Goal: Browse casually

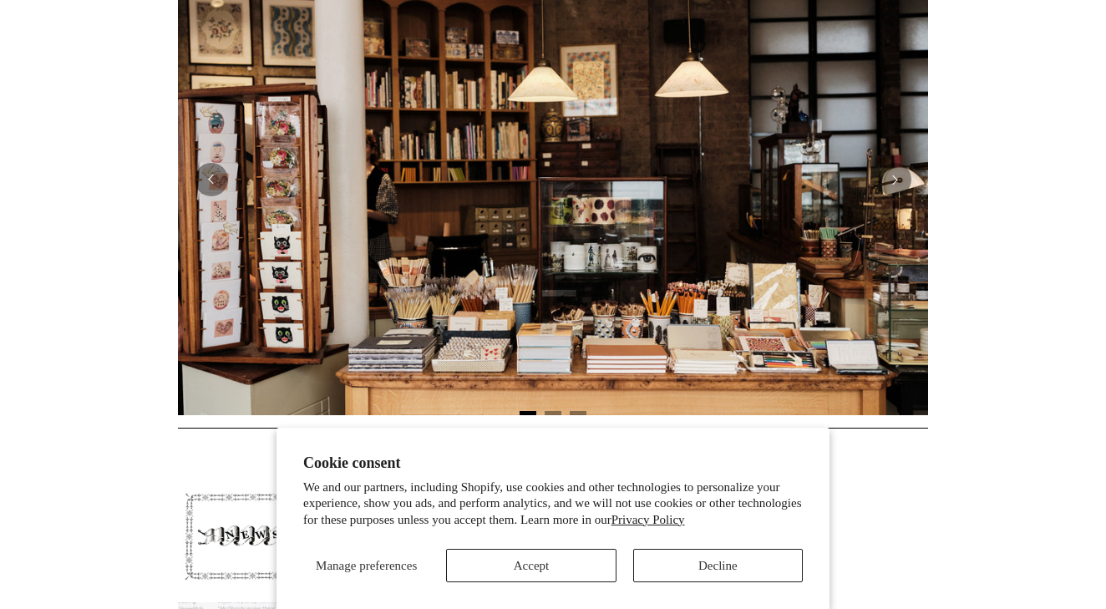
scroll to position [413, 0]
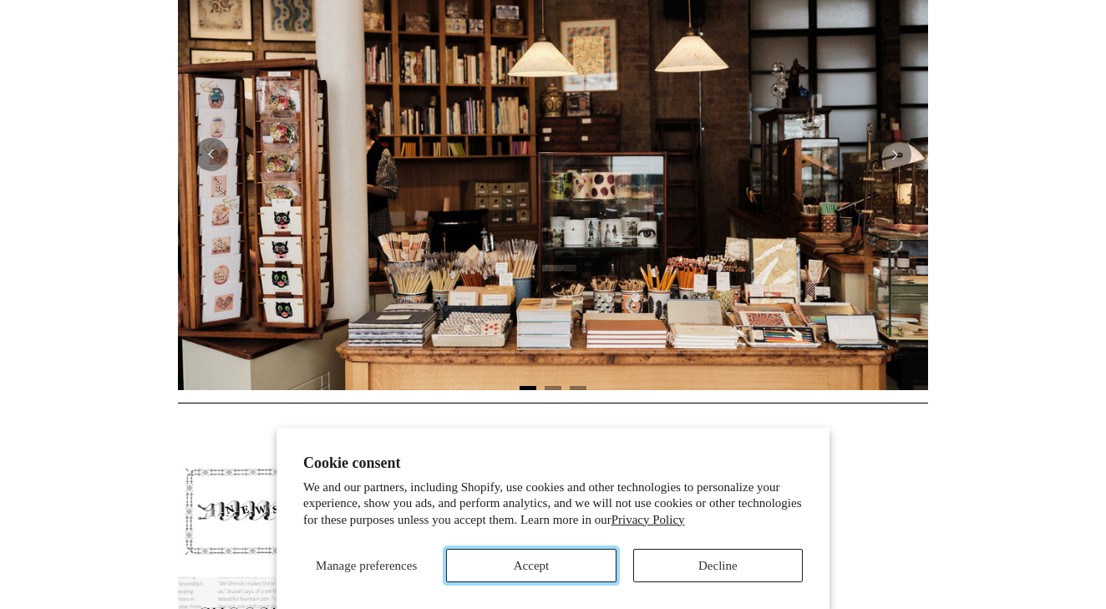
click at [556, 559] on button "Accept" at bounding box center [531, 565] width 170 height 33
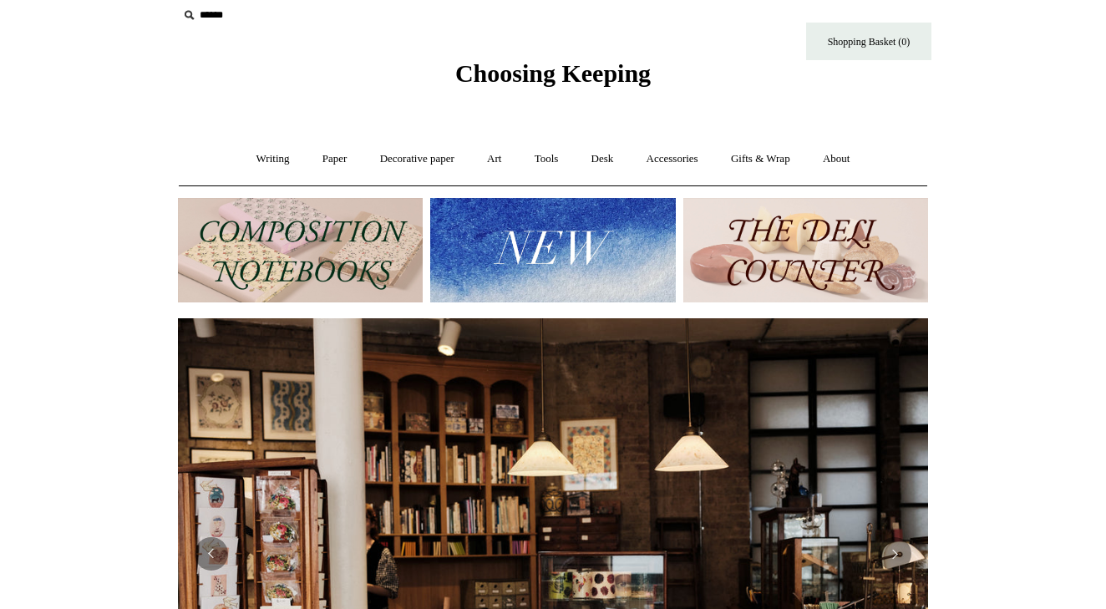
scroll to position [0, 0]
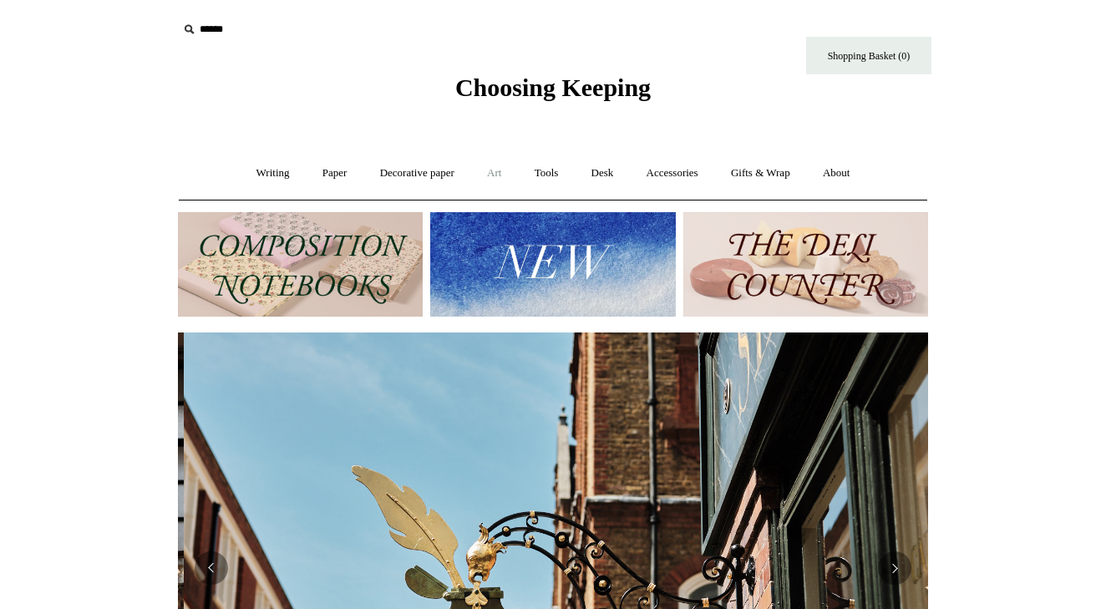
click at [501, 173] on link "Art +" at bounding box center [494, 173] width 44 height 44
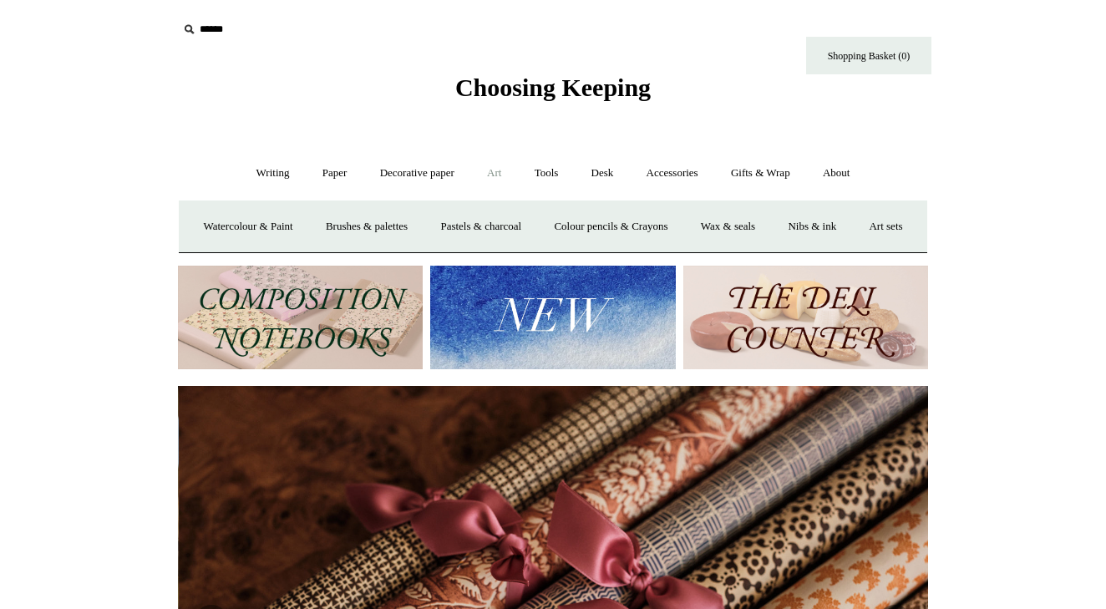
scroll to position [0, 1500]
click at [545, 167] on link "Tools +" at bounding box center [547, 173] width 54 height 44
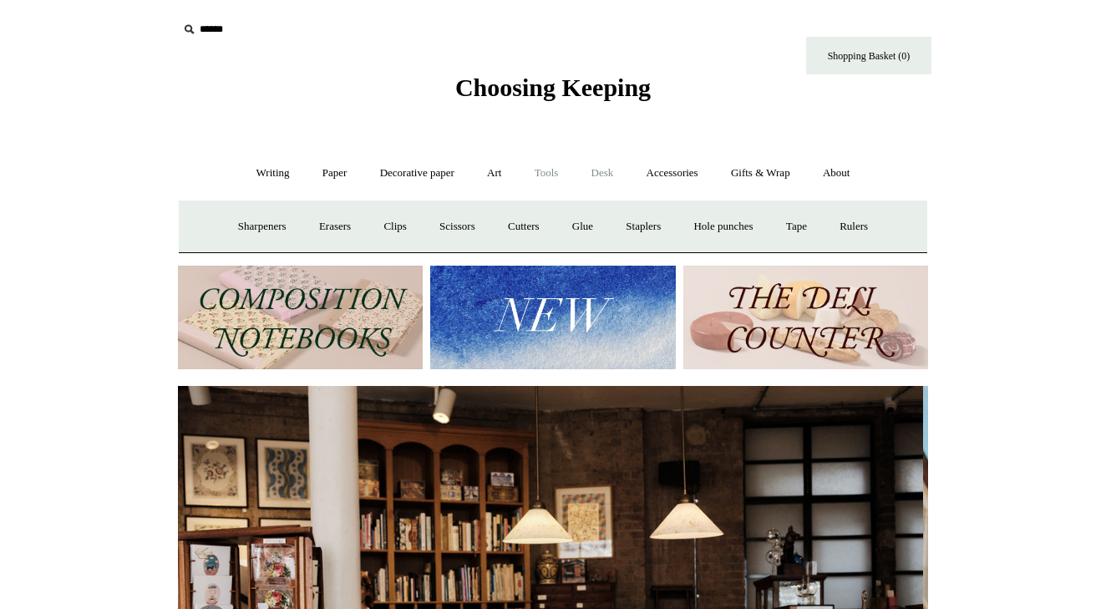
scroll to position [0, 0]
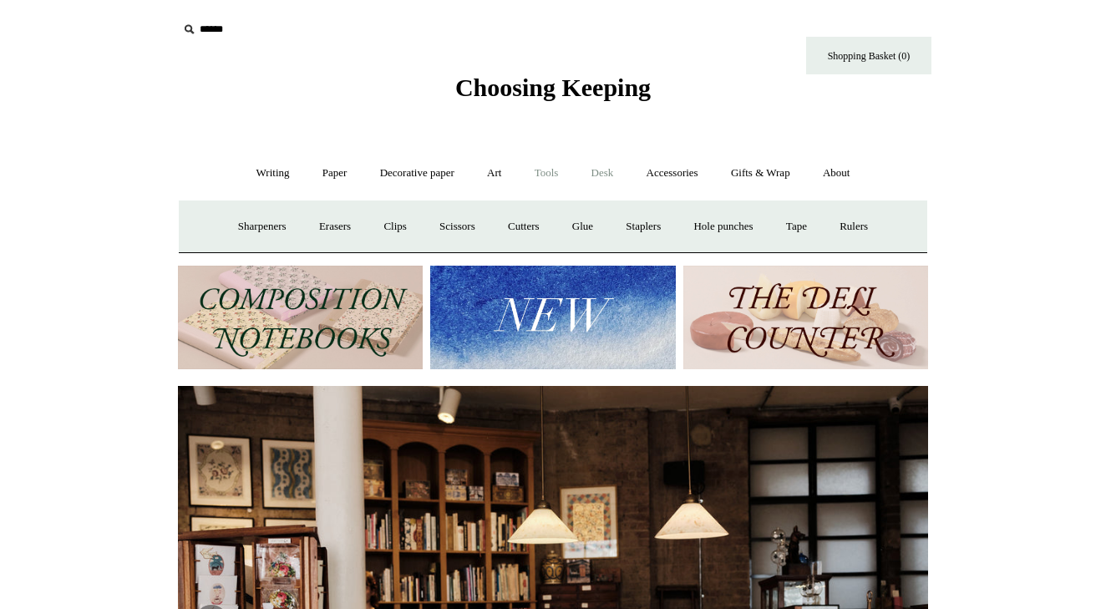
click at [603, 179] on link "Desk +" at bounding box center [602, 173] width 53 height 44
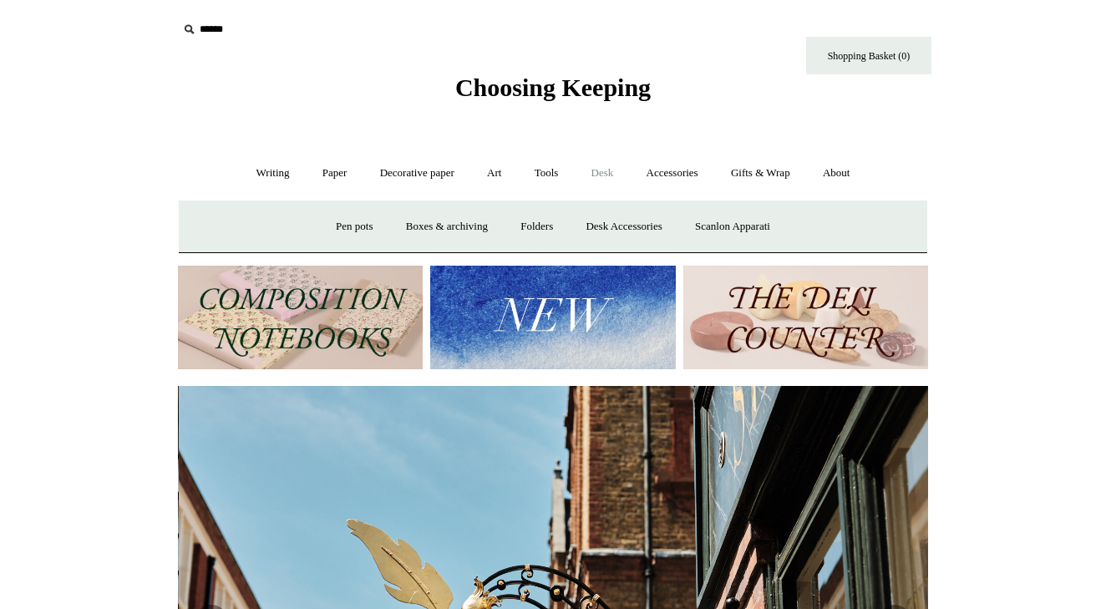
scroll to position [0, 750]
click at [547, 230] on link "Folders" at bounding box center [536, 227] width 63 height 44
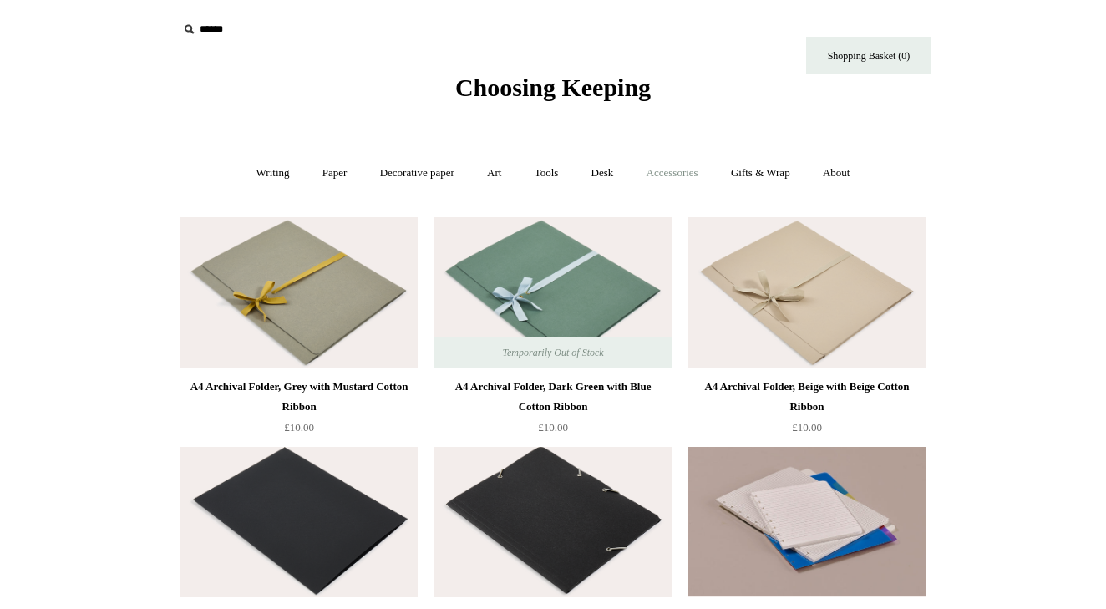
click at [662, 177] on link "Accessories +" at bounding box center [672, 173] width 82 height 44
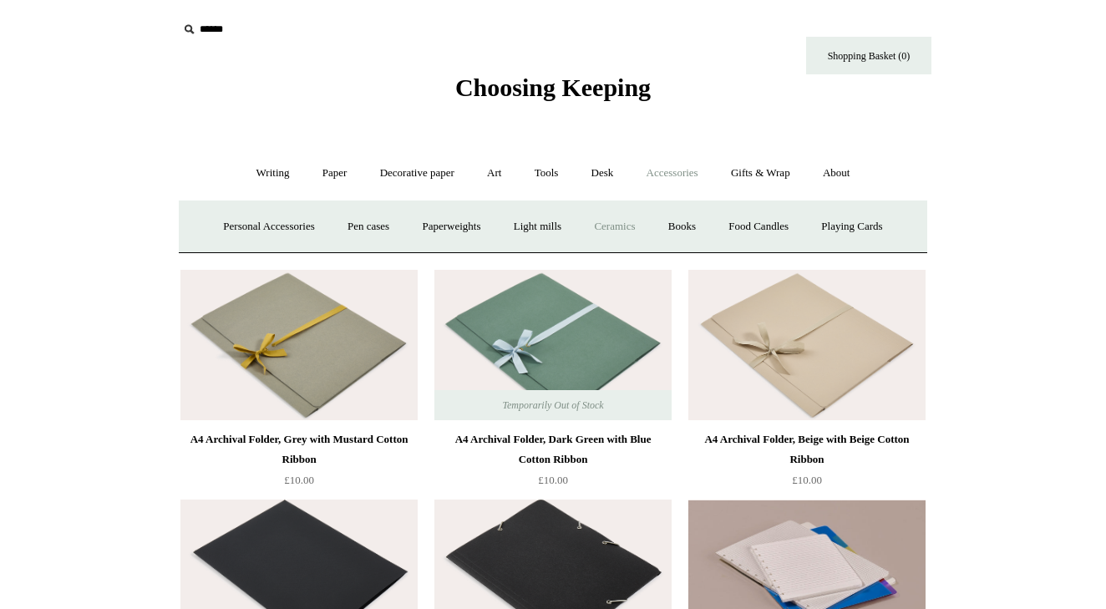
click at [632, 226] on link "Ceramics +" at bounding box center [614, 227] width 71 height 44
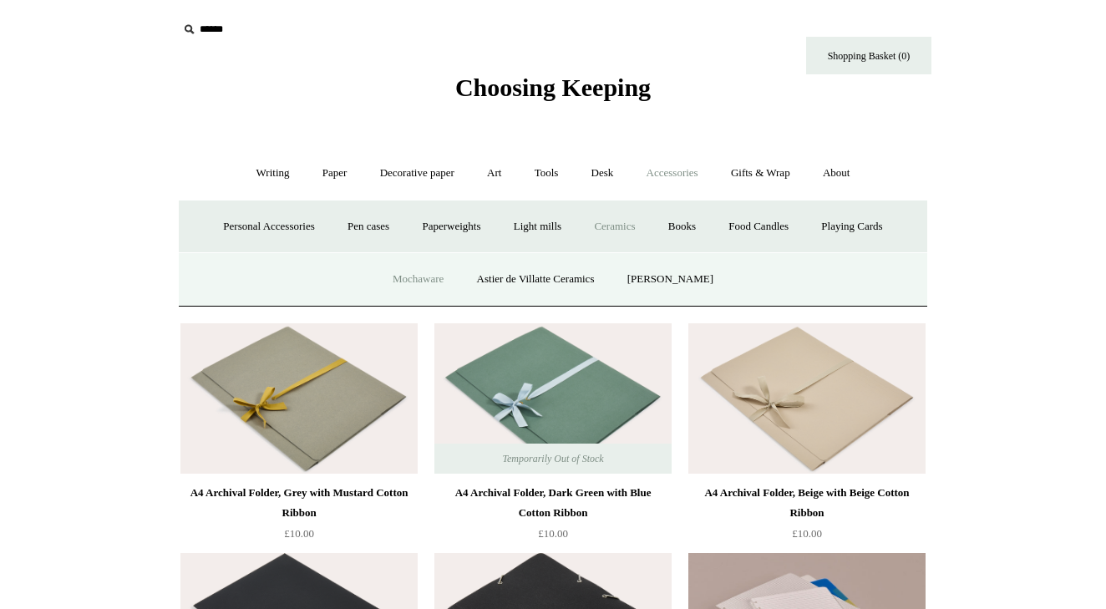
click at [425, 279] on link "Mochaware" at bounding box center [418, 279] width 81 height 44
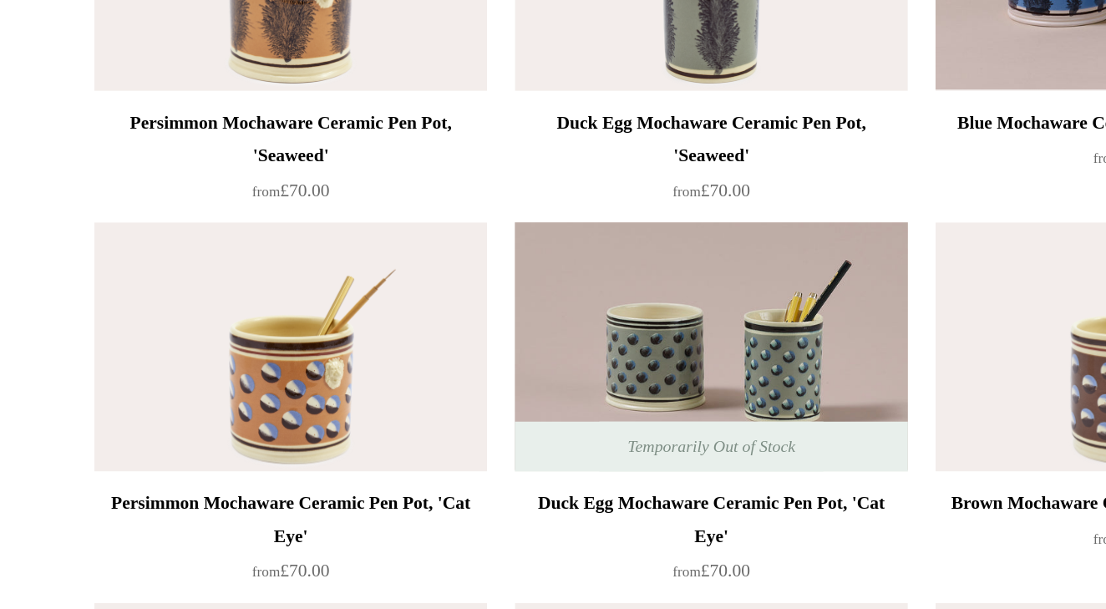
scroll to position [74, 0]
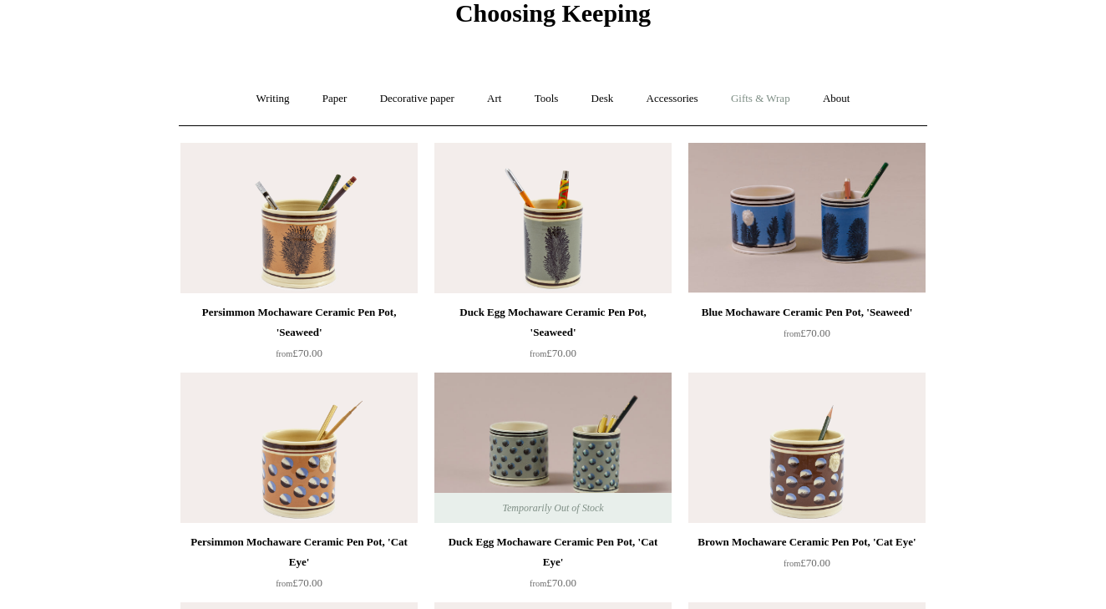
click at [765, 96] on link "Gifts & Wrap +" at bounding box center [760, 99] width 89 height 44
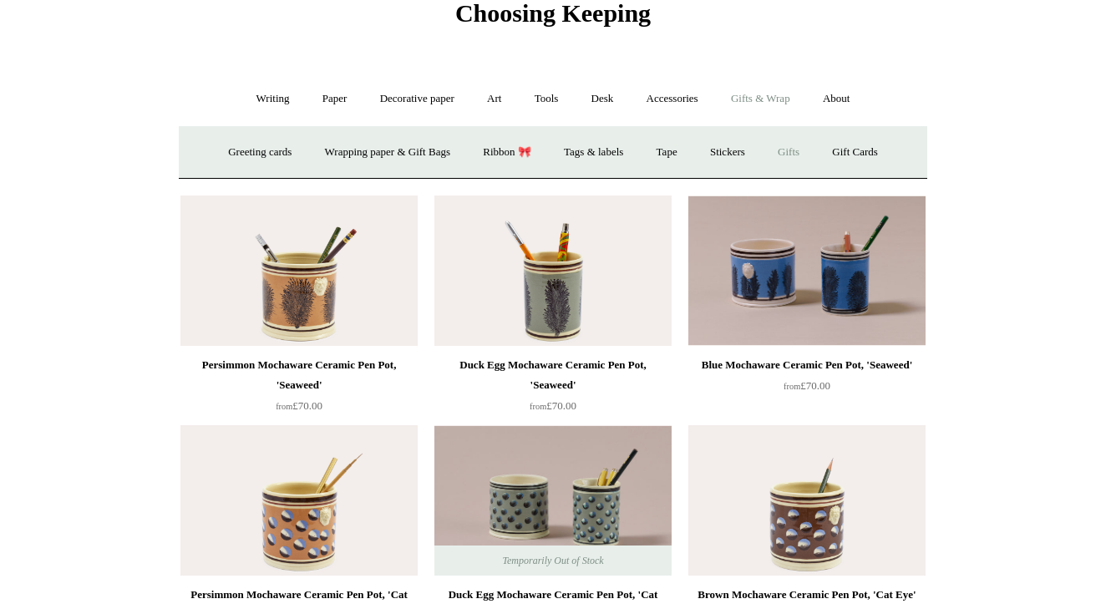
click at [812, 148] on link "Gifts +" at bounding box center [789, 152] width 52 height 44
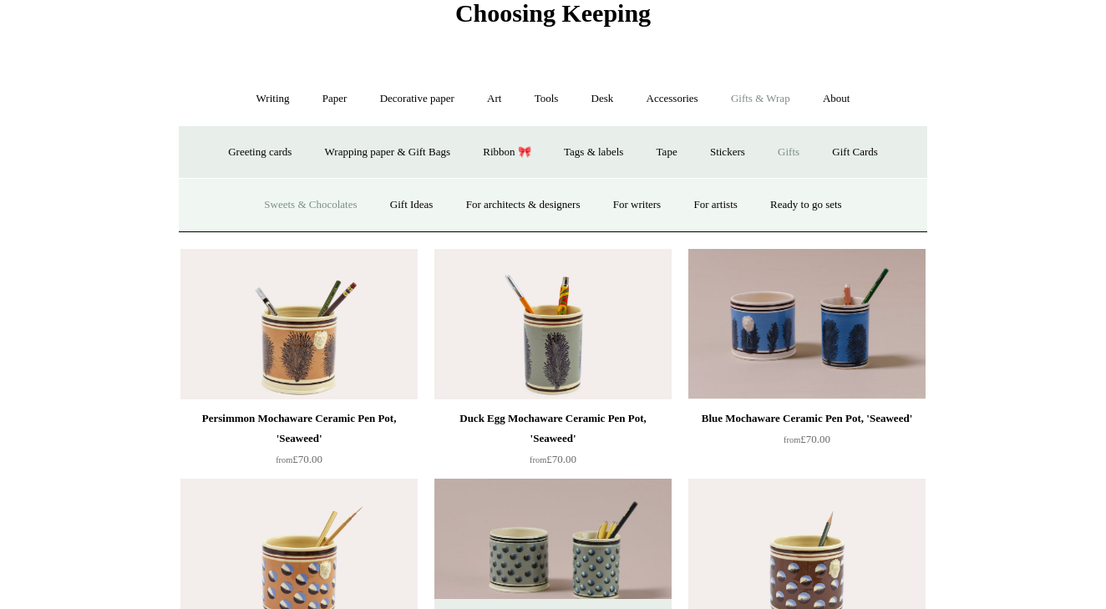
click at [261, 196] on link "Sweets & Chocolates" at bounding box center [310, 205] width 123 height 44
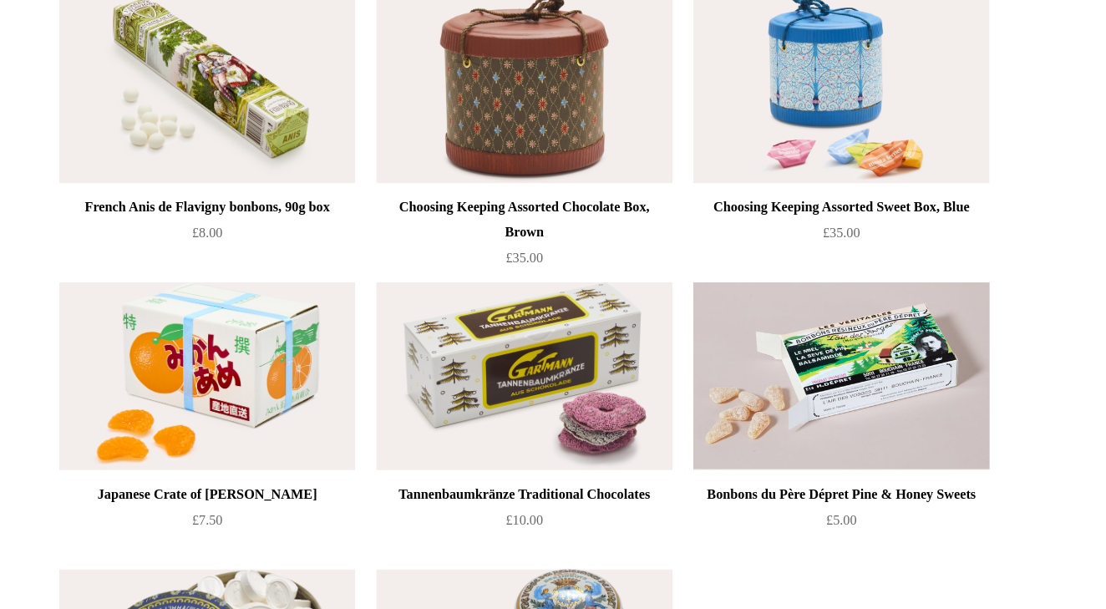
scroll to position [22, 0]
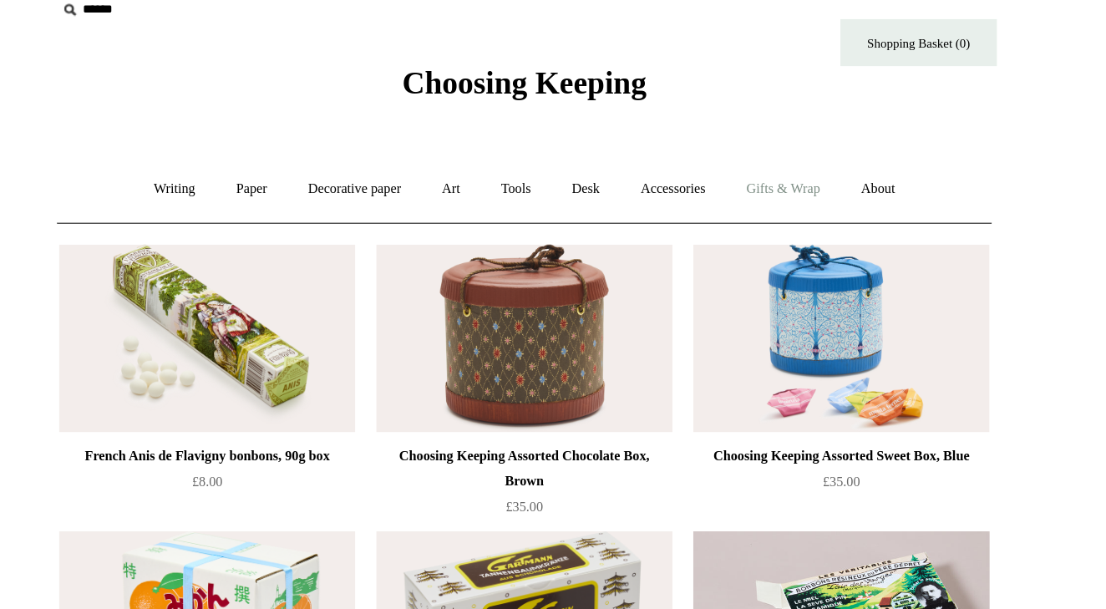
click at [757, 149] on link "Gifts & Wrap +" at bounding box center [760, 151] width 89 height 44
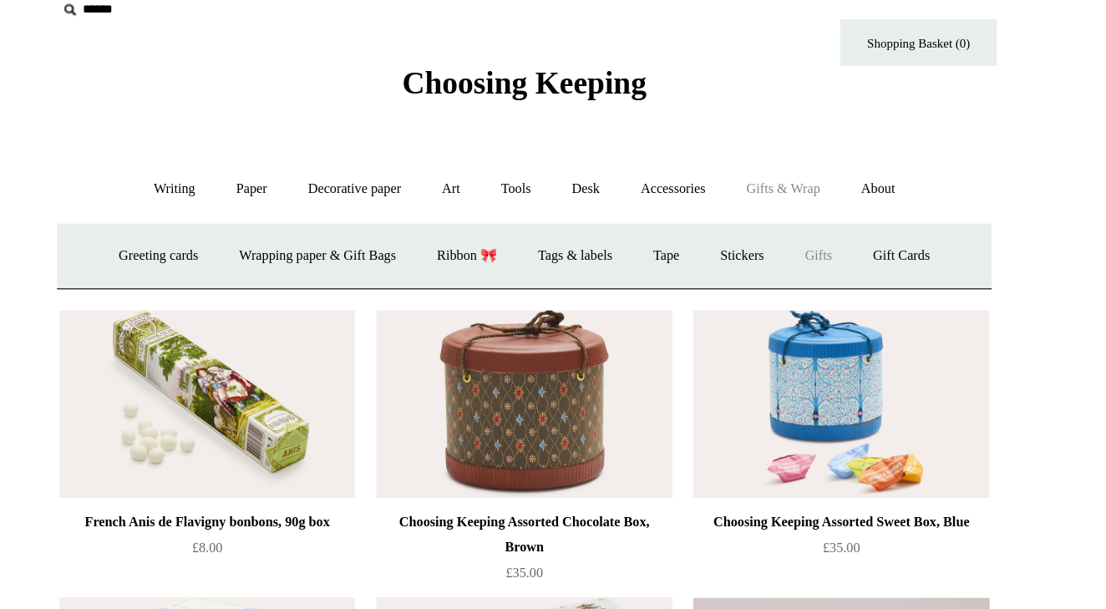
click at [788, 200] on link "Gifts +" at bounding box center [789, 205] width 52 height 44
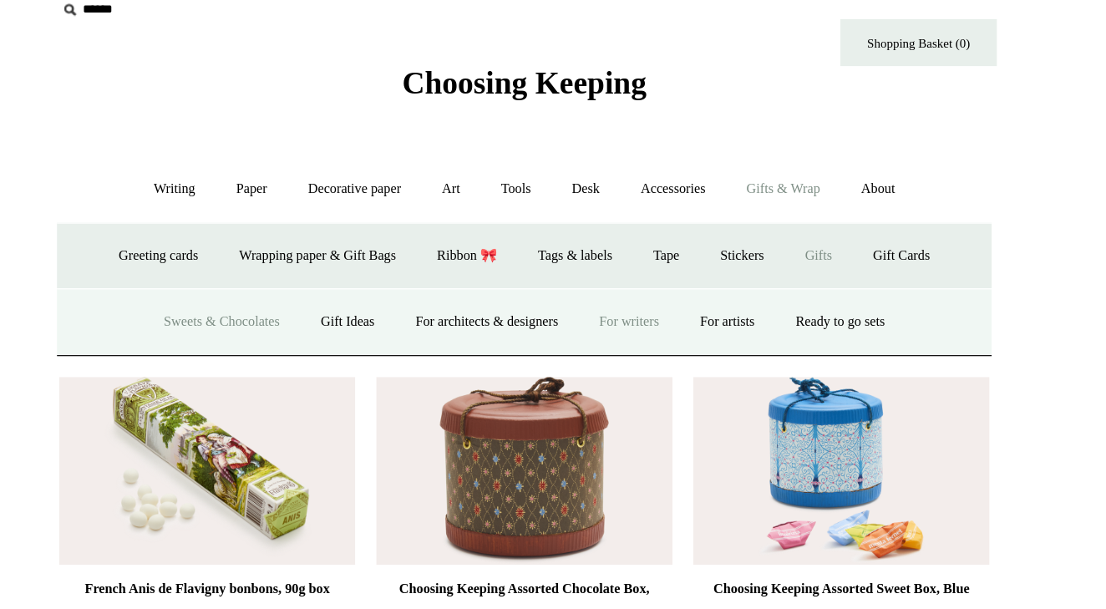
click at [656, 256] on link "For writers" at bounding box center [637, 258] width 78 height 44
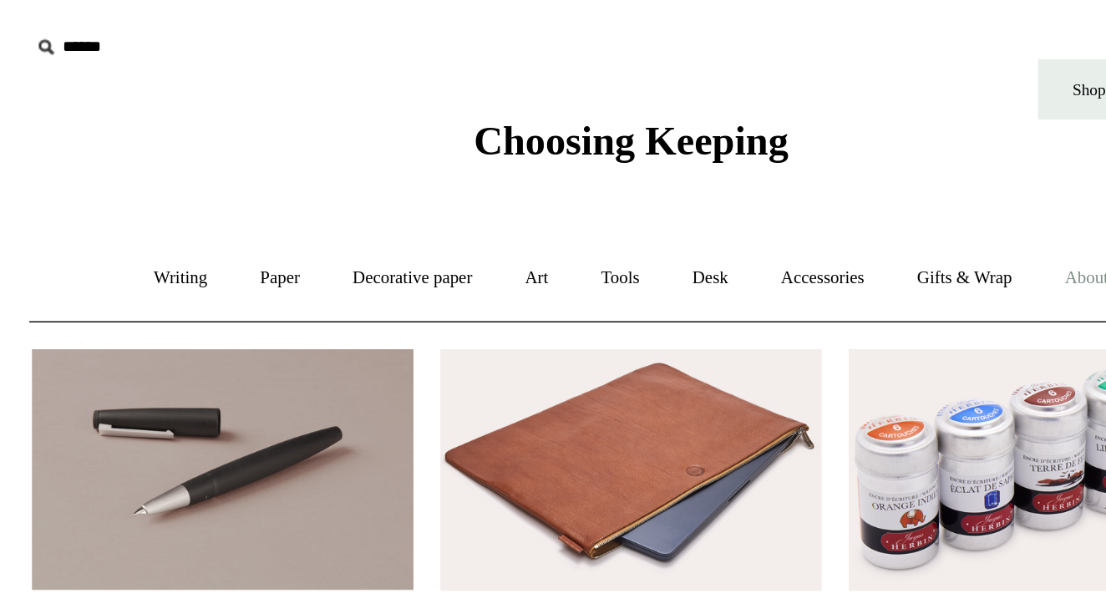
click at [837, 173] on link "About +" at bounding box center [837, 173] width 58 height 44
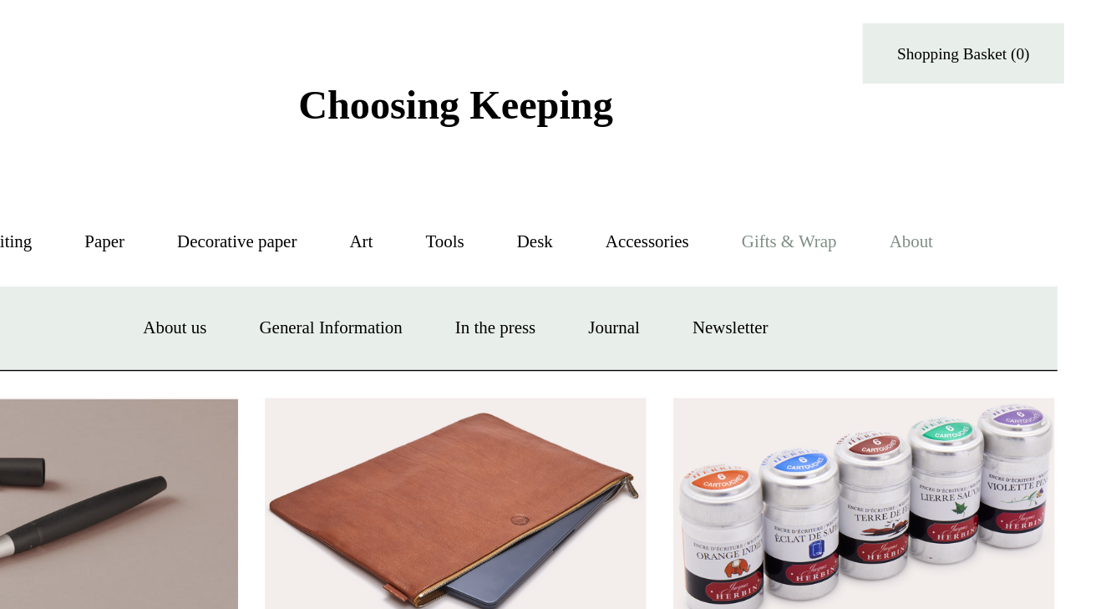
click at [763, 174] on link "Gifts & Wrap +" at bounding box center [760, 173] width 89 height 44
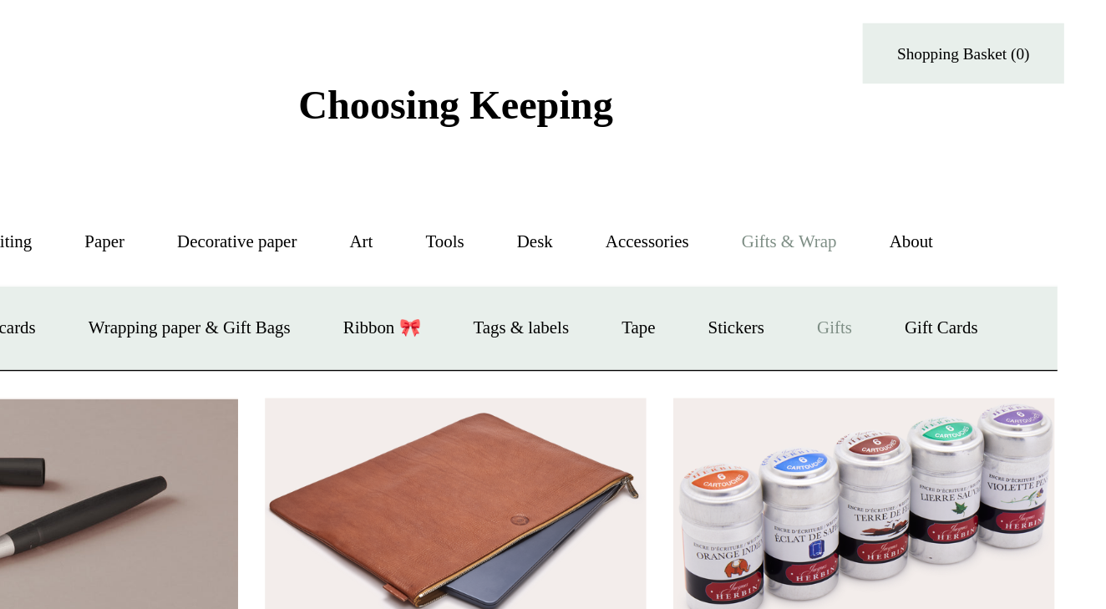
click at [798, 221] on link "Gifts +" at bounding box center [789, 227] width 52 height 44
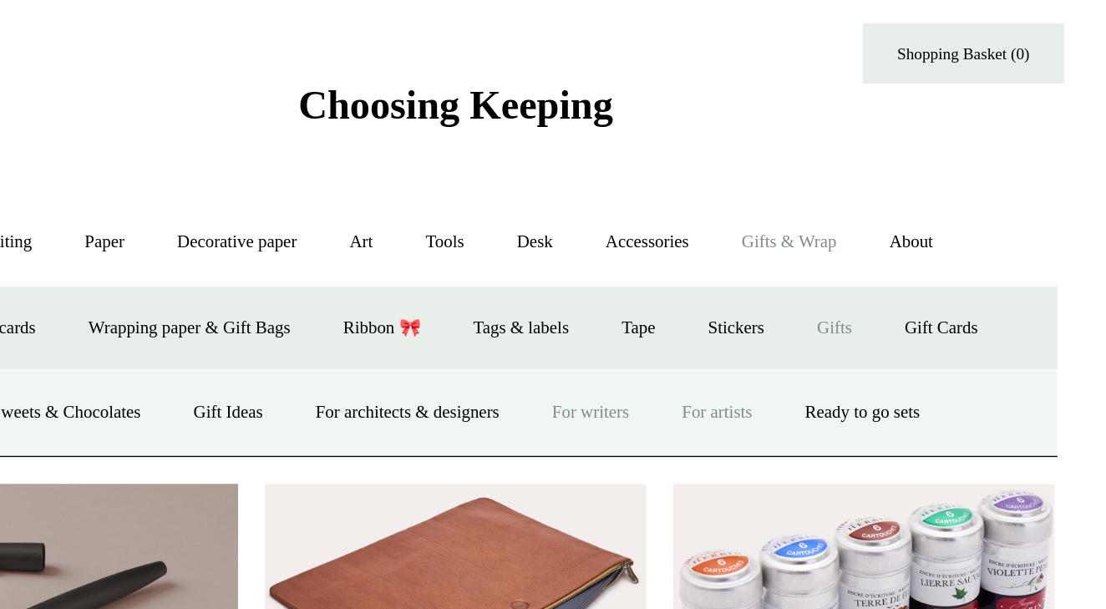
click at [732, 281] on link "For artists" at bounding box center [715, 279] width 74 height 44
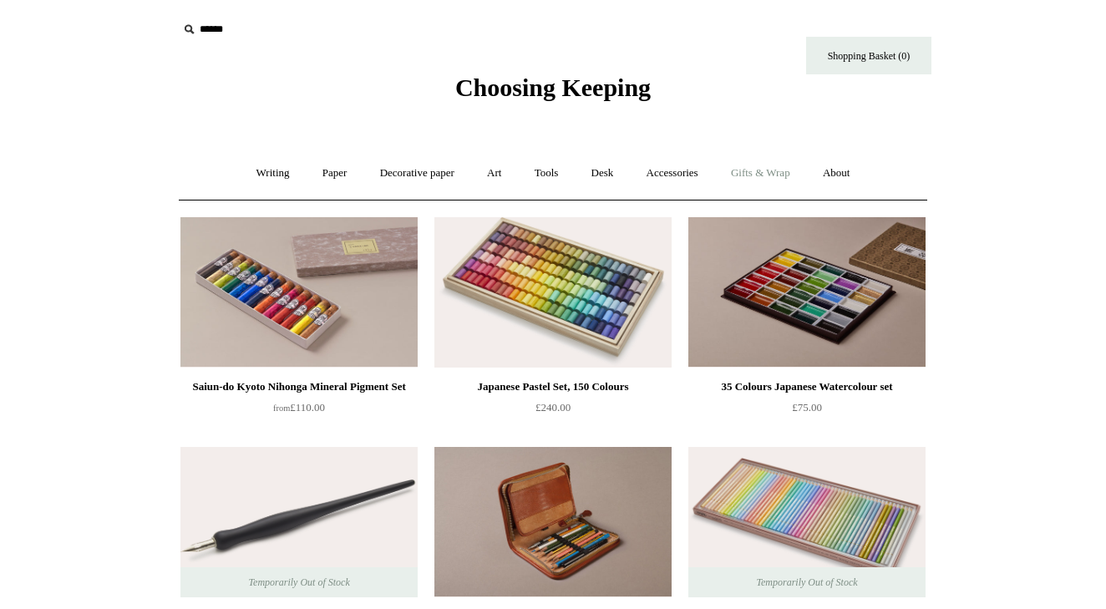
click at [780, 179] on link "Gifts & Wrap +" at bounding box center [760, 173] width 89 height 44
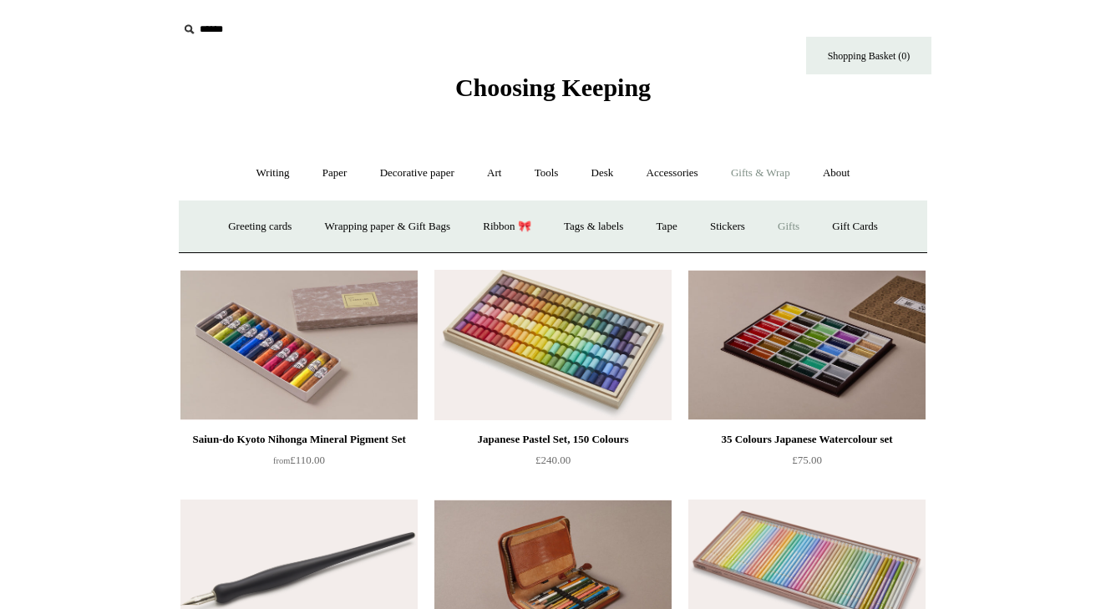
click at [798, 227] on link "Gifts +" at bounding box center [789, 227] width 52 height 44
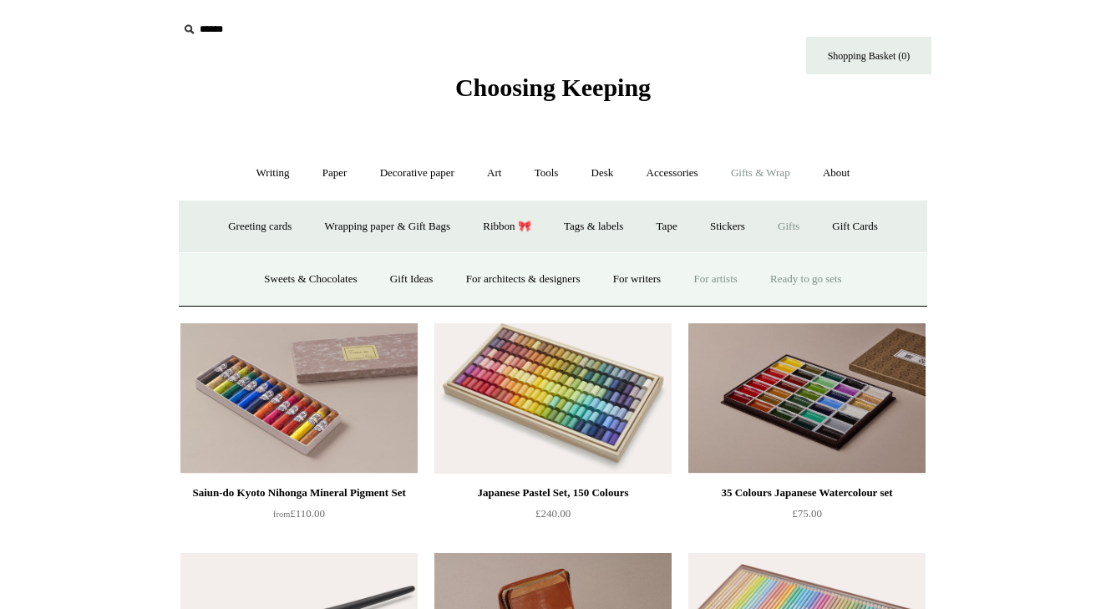
click at [807, 271] on link "Ready to go sets" at bounding box center [806, 279] width 102 height 44
